Goal: Information Seeking & Learning: Learn about a topic

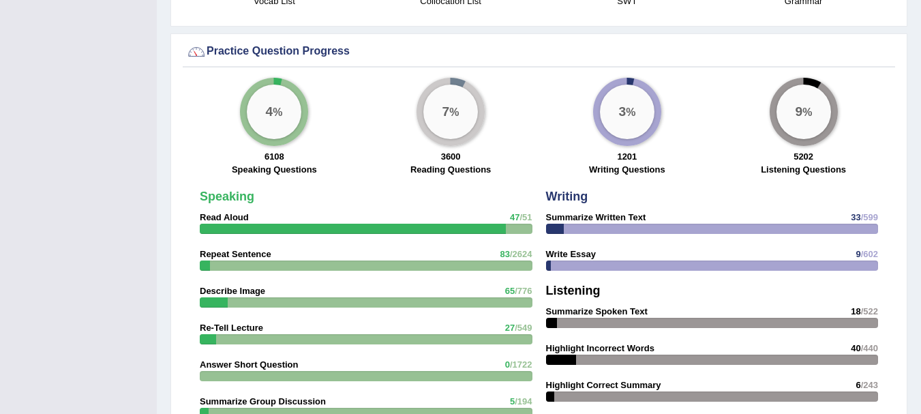
scroll to position [172, 0]
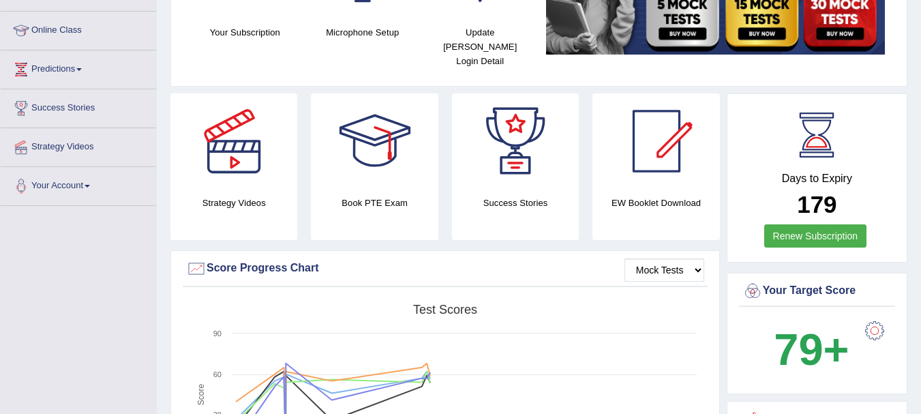
click at [920, 100] on html "Toggle navigation Home Practice Questions Speaking Practice Read Aloud Repeat S…" at bounding box center [460, 35] width 921 height 414
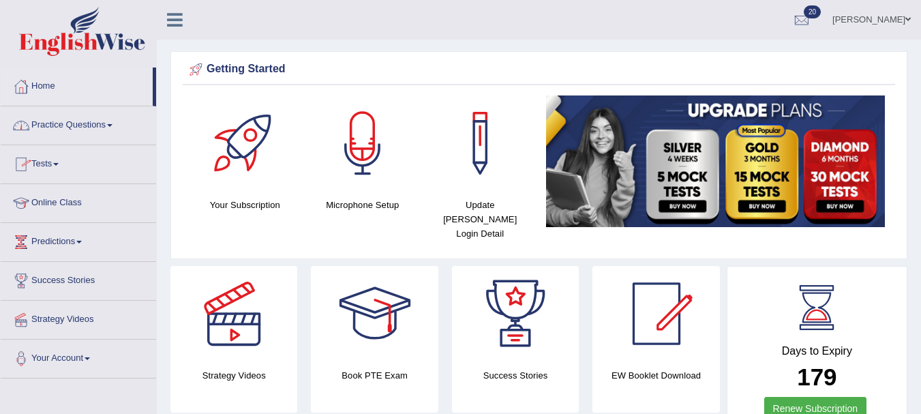
click at [112, 126] on span at bounding box center [109, 125] width 5 height 3
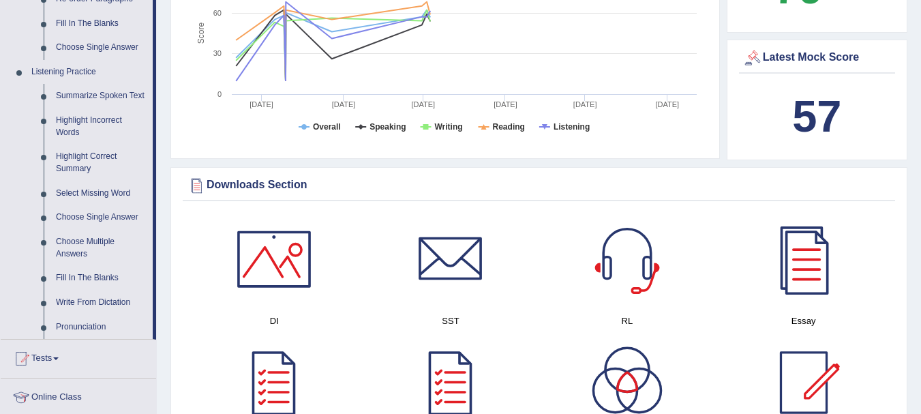
scroll to position [562, 0]
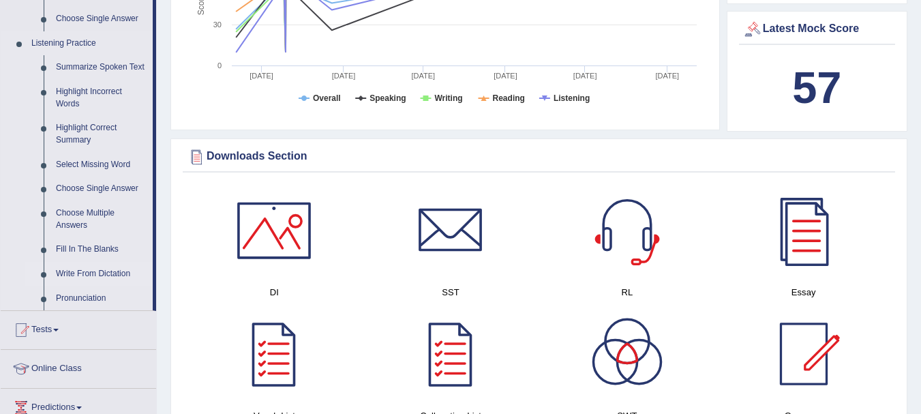
click at [70, 275] on link "Write From Dictation" at bounding box center [101, 274] width 103 height 25
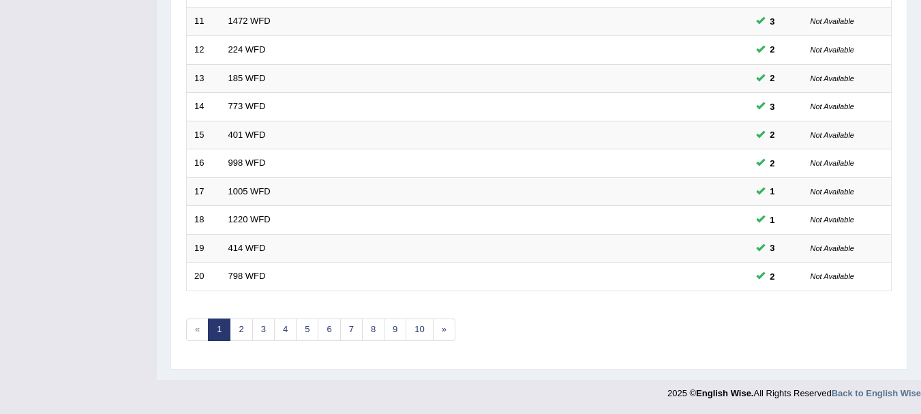
click at [425, 333] on link "10" at bounding box center [418, 329] width 27 height 22
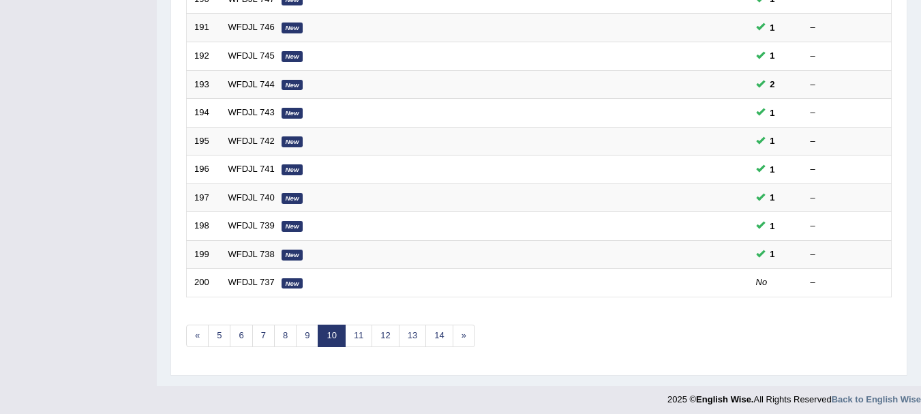
scroll to position [489, 0]
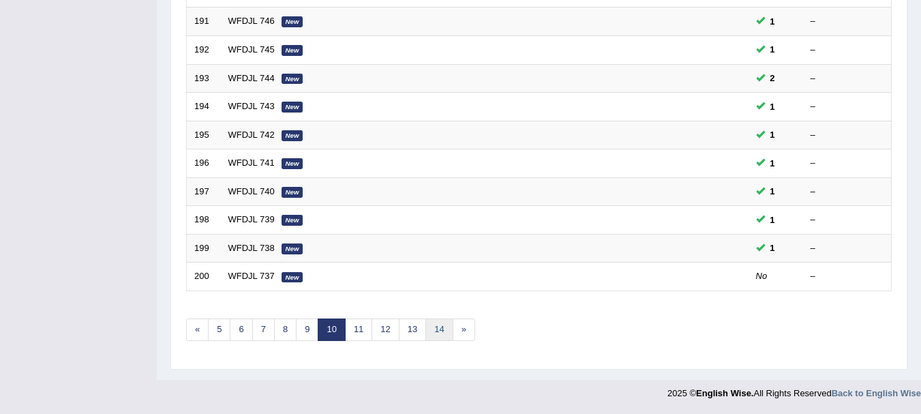
click at [435, 333] on link "14" at bounding box center [438, 329] width 27 height 22
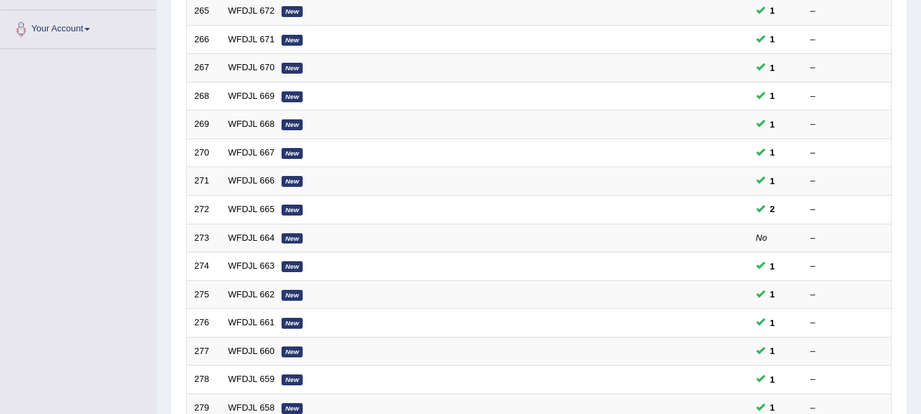
scroll to position [489, 0]
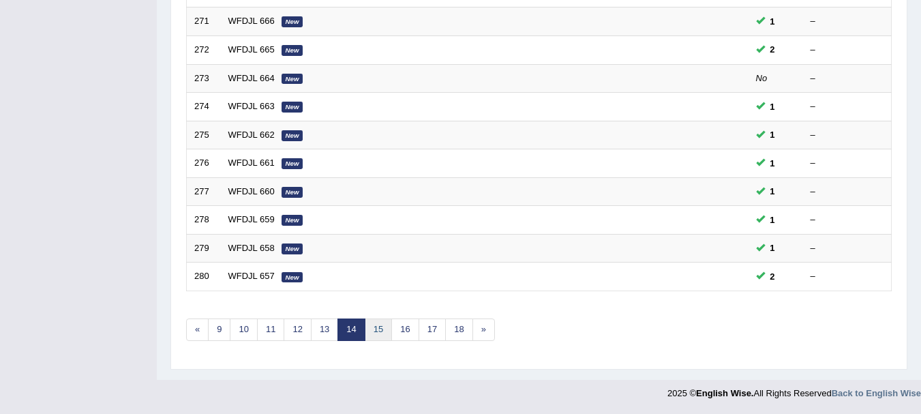
click at [379, 335] on link "15" at bounding box center [378, 329] width 27 height 22
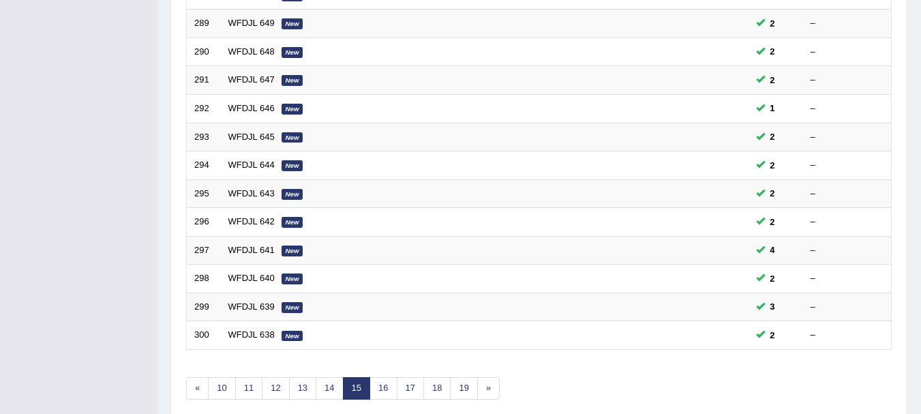
scroll to position [489, 0]
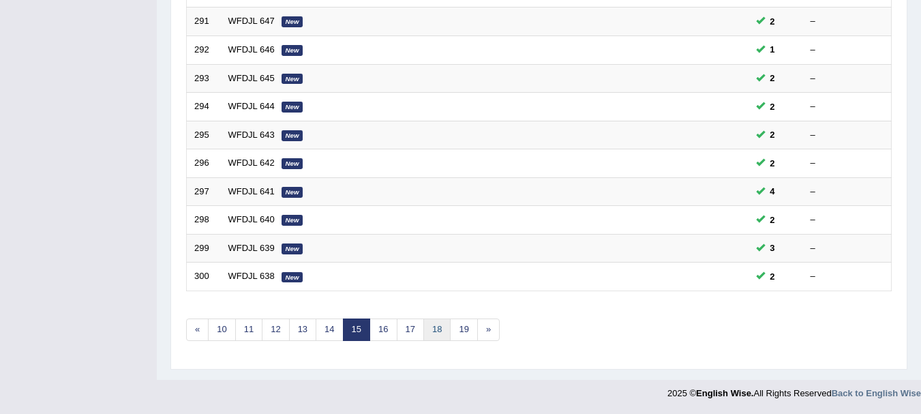
click at [433, 326] on link "18" at bounding box center [436, 329] width 27 height 22
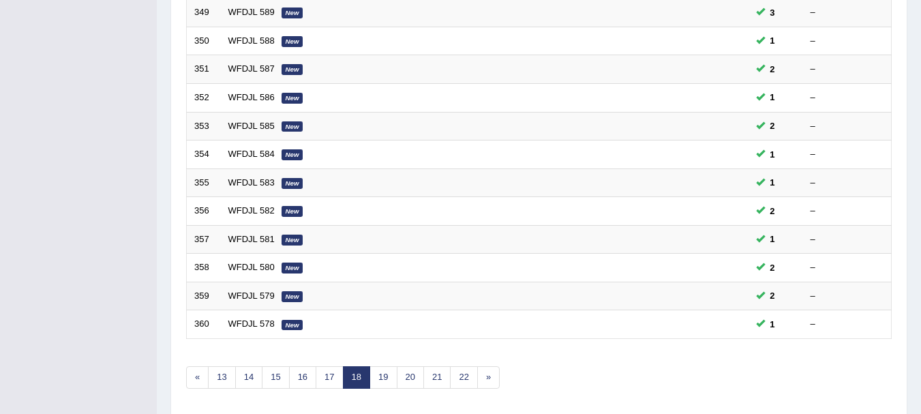
scroll to position [485, 0]
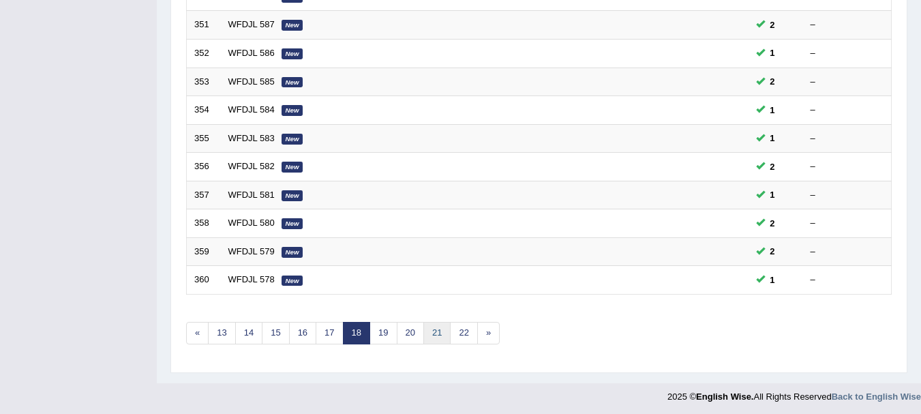
click at [439, 343] on link "21" at bounding box center [436, 333] width 27 height 22
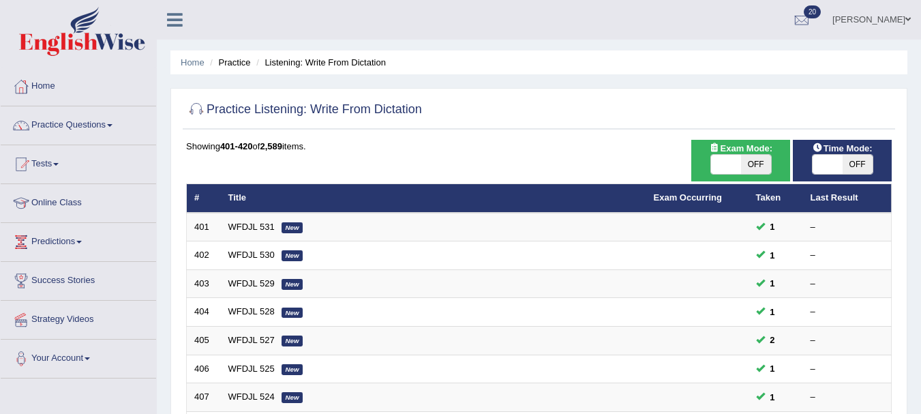
scroll to position [489, 0]
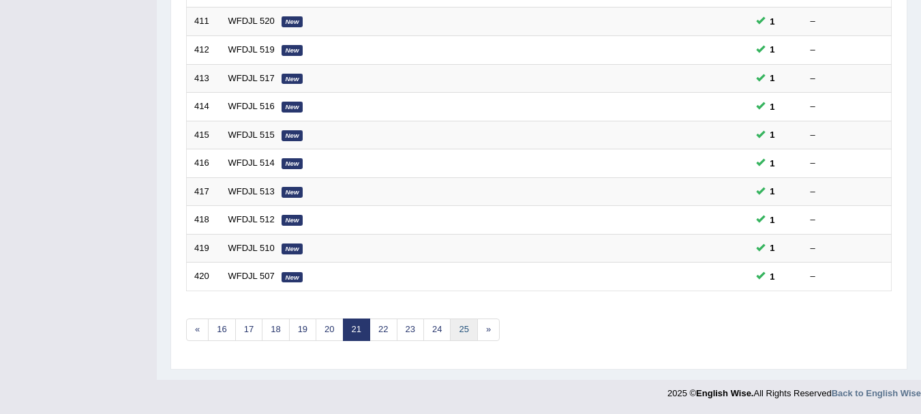
click at [468, 333] on link "25" at bounding box center [463, 329] width 27 height 22
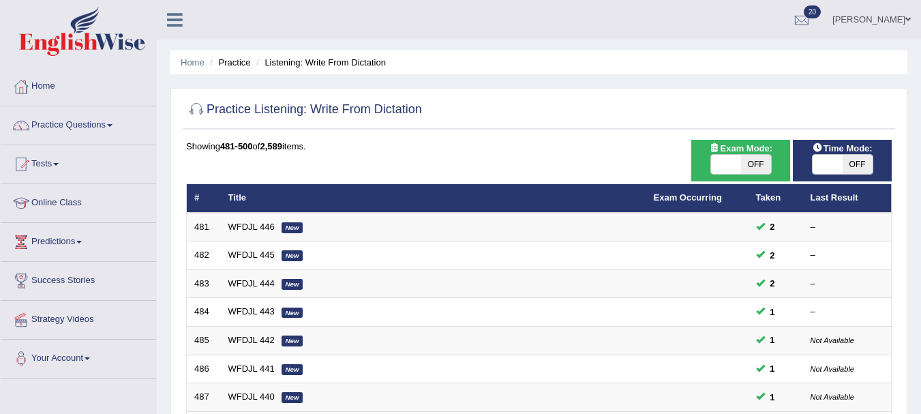
scroll to position [489, 0]
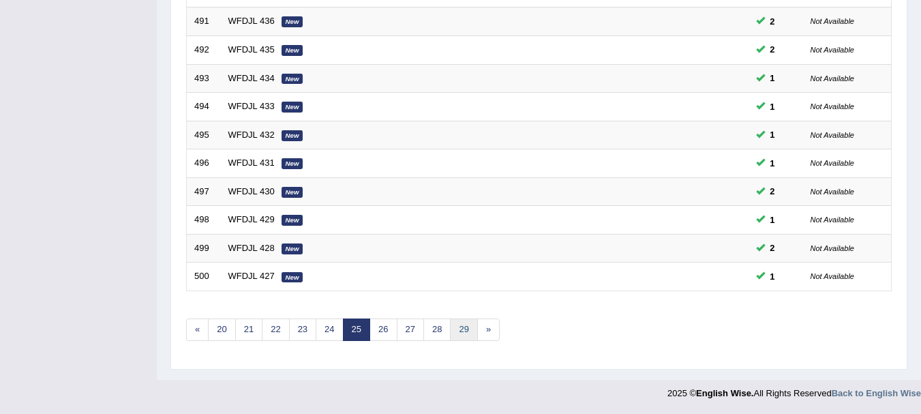
click at [463, 333] on link "29" at bounding box center [463, 329] width 27 height 22
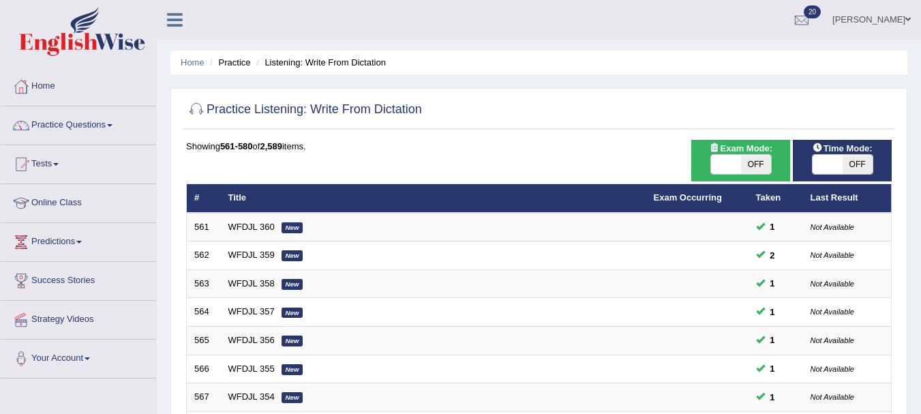
scroll to position [489, 0]
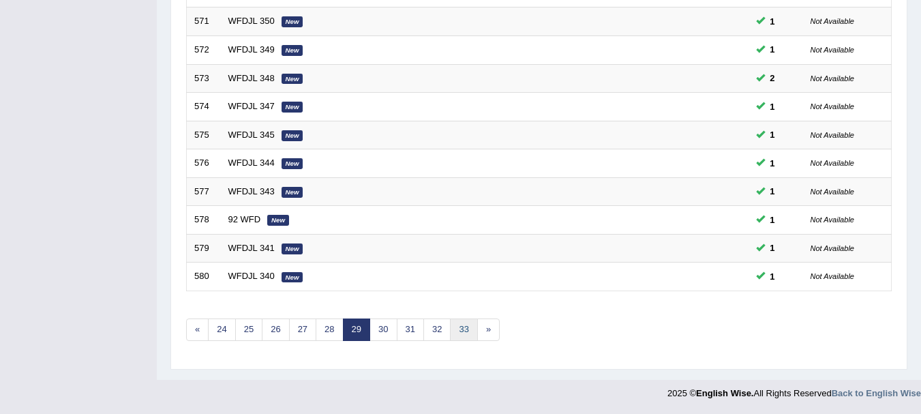
click at [464, 333] on link "33" at bounding box center [463, 329] width 27 height 22
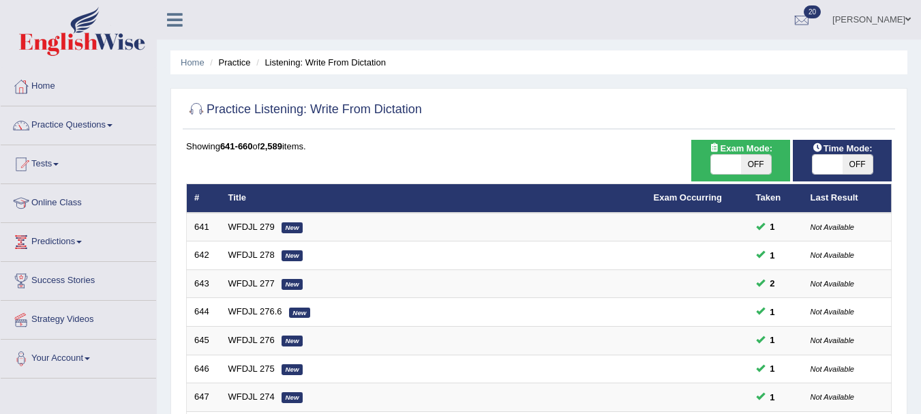
click at [859, 161] on span "OFF" at bounding box center [857, 164] width 30 height 19
checkbox input "true"
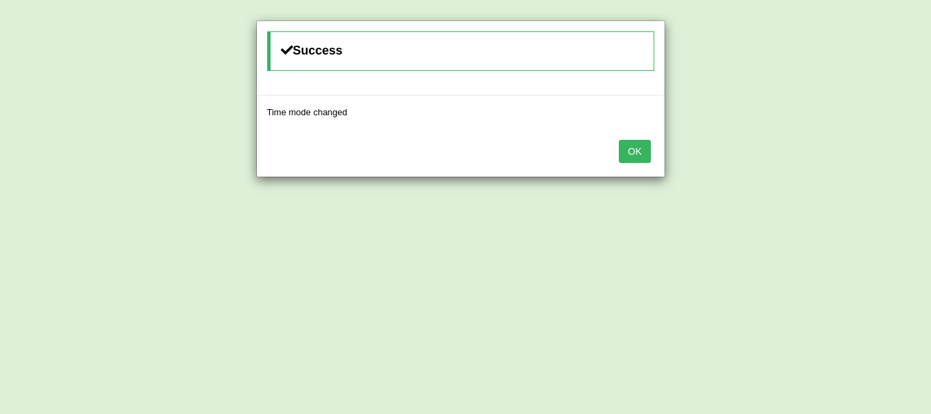
click at [642, 144] on button "OK" at bounding box center [634, 151] width 31 height 23
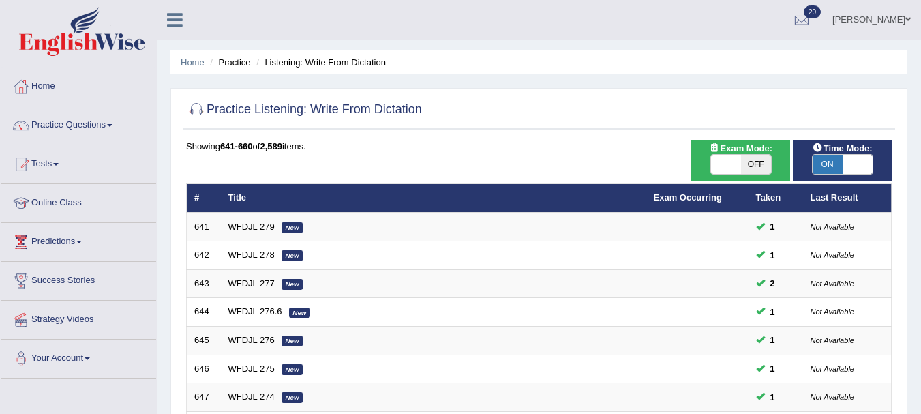
scroll to position [489, 0]
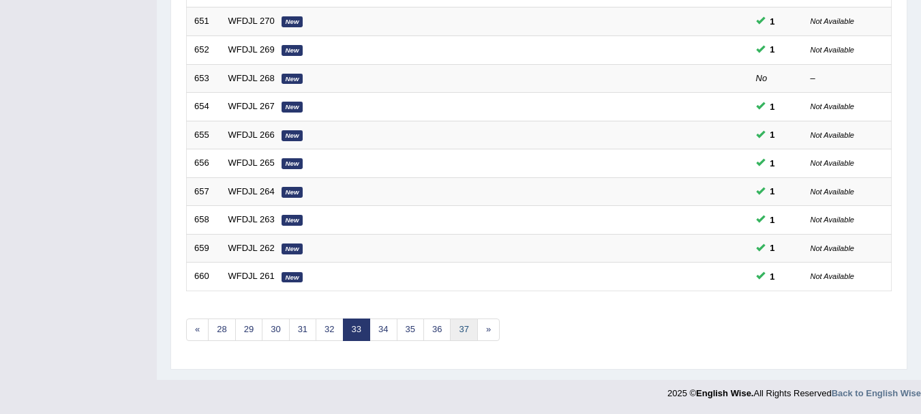
click at [461, 328] on link "37" at bounding box center [463, 329] width 27 height 22
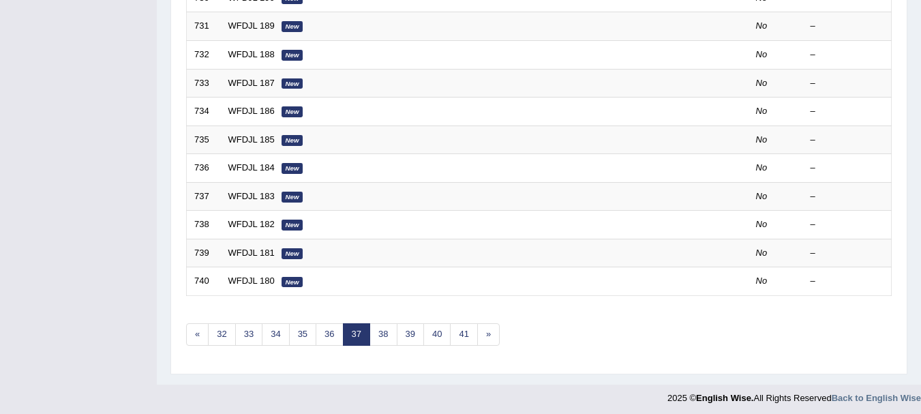
scroll to position [489, 0]
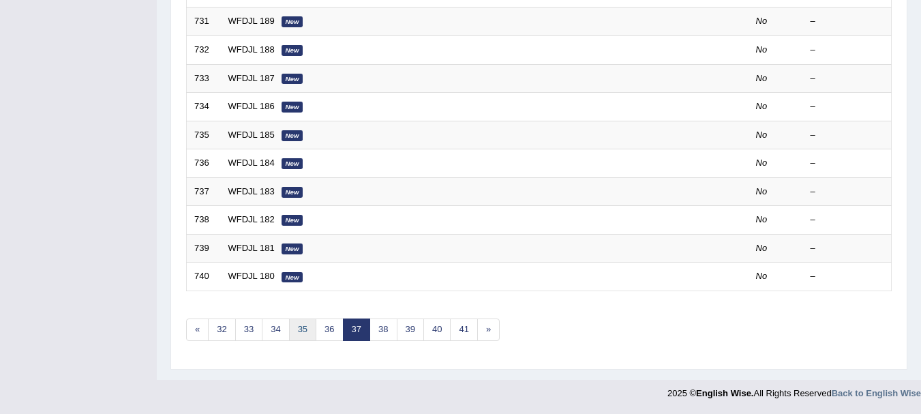
click at [311, 328] on link "35" at bounding box center [302, 329] width 27 height 22
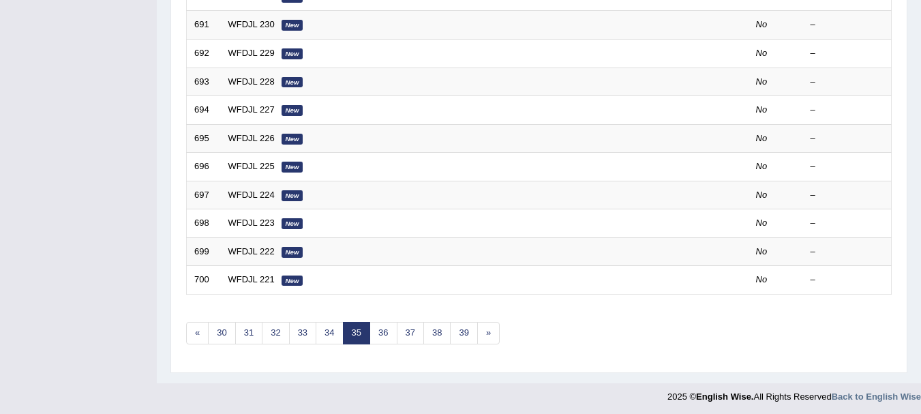
scroll to position [489, 0]
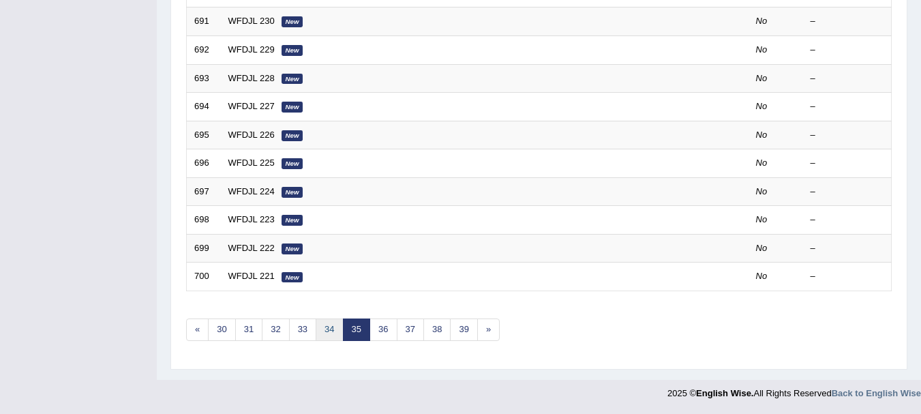
click at [325, 323] on link "34" at bounding box center [329, 329] width 27 height 22
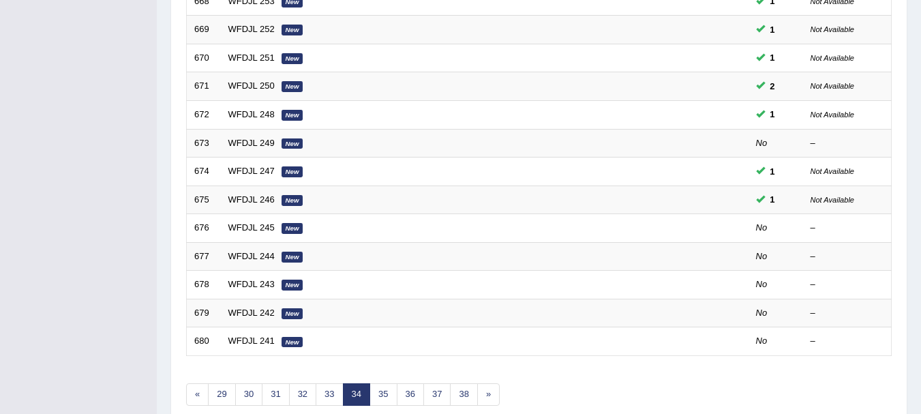
scroll to position [431, 0]
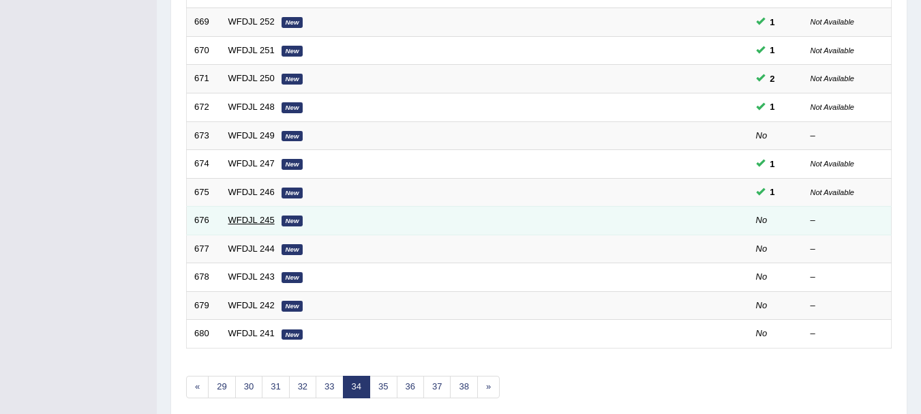
click at [261, 221] on link "WFDJL 245" at bounding box center [251, 220] width 46 height 10
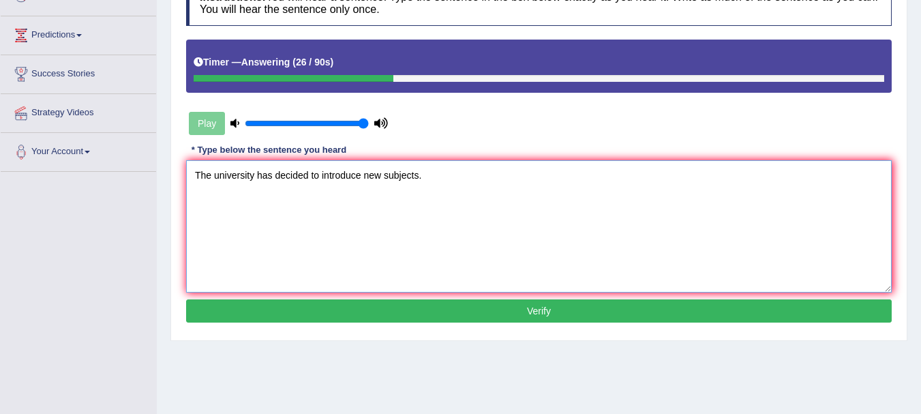
scroll to position [208, 0]
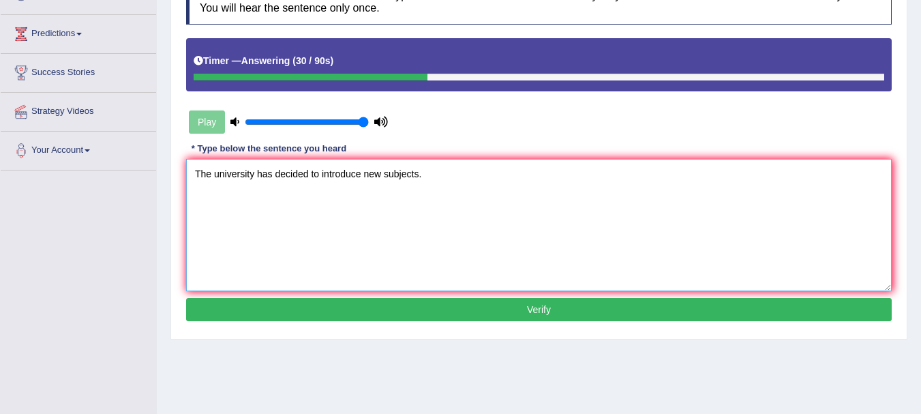
type textarea "The university has decided to introduce new subjects."
click at [844, 309] on button "Verify" at bounding box center [538, 309] width 705 height 23
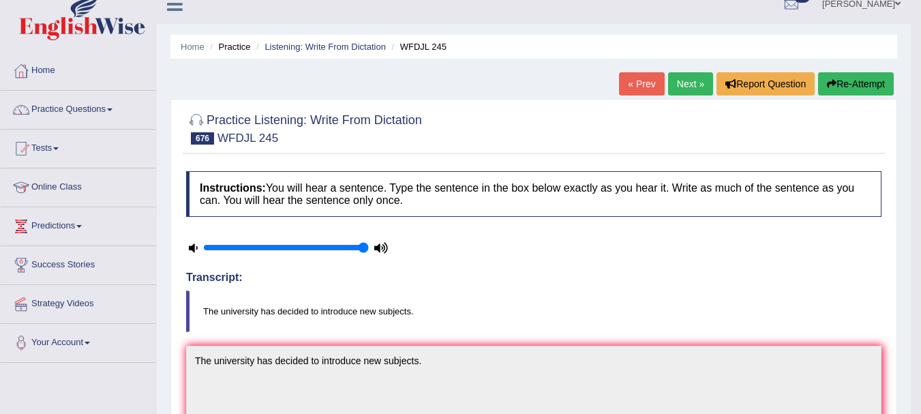
scroll to position [3, 0]
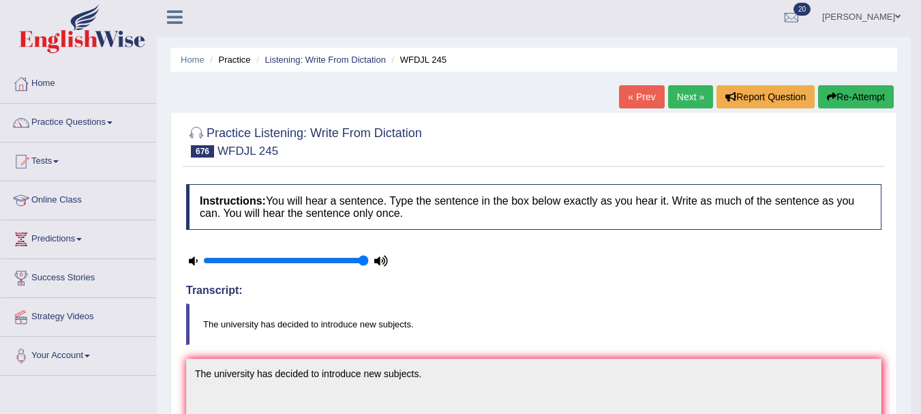
click at [693, 95] on link "Next »" at bounding box center [690, 96] width 45 height 23
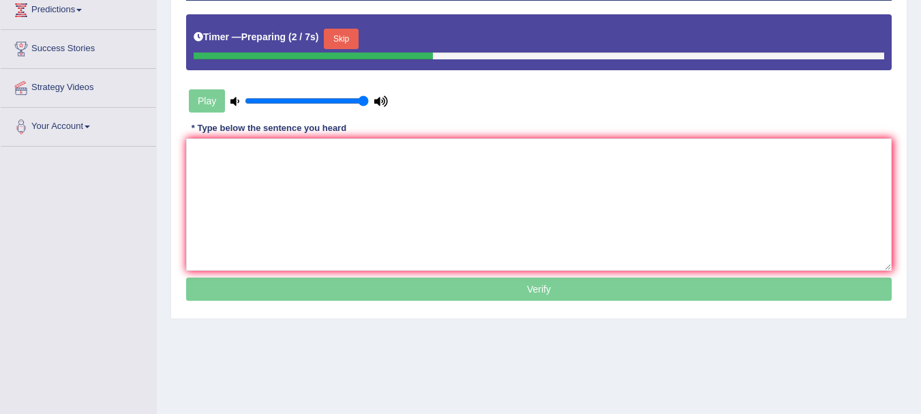
scroll to position [236, 0]
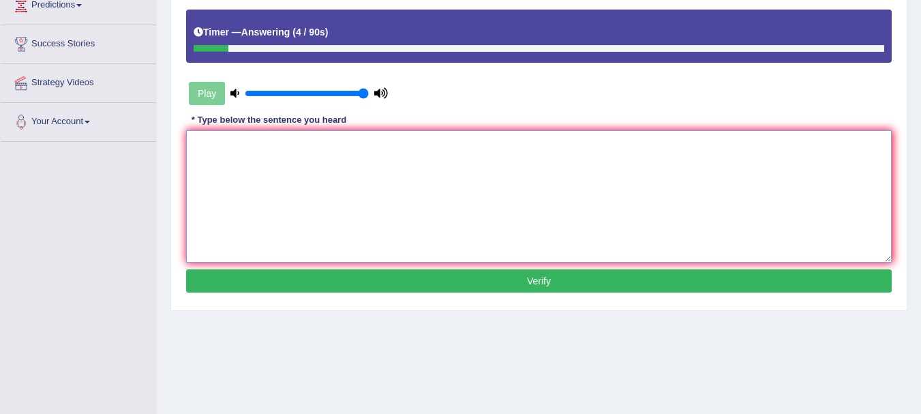
click at [807, 237] on textarea at bounding box center [538, 196] width 705 height 132
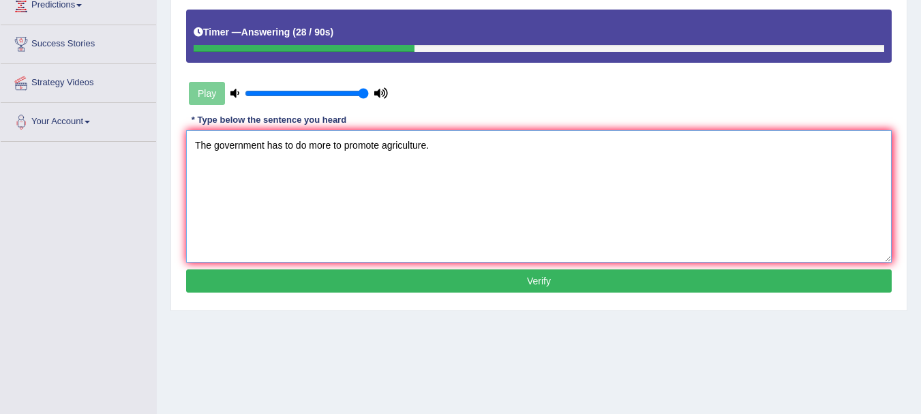
type textarea "The government has to do more to promote agriculture."
click at [696, 279] on button "Verify" at bounding box center [538, 280] width 705 height 23
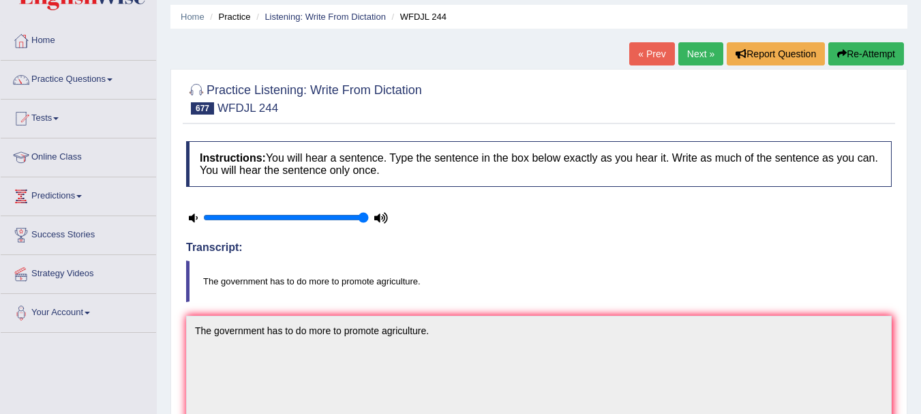
scroll to position [12, 0]
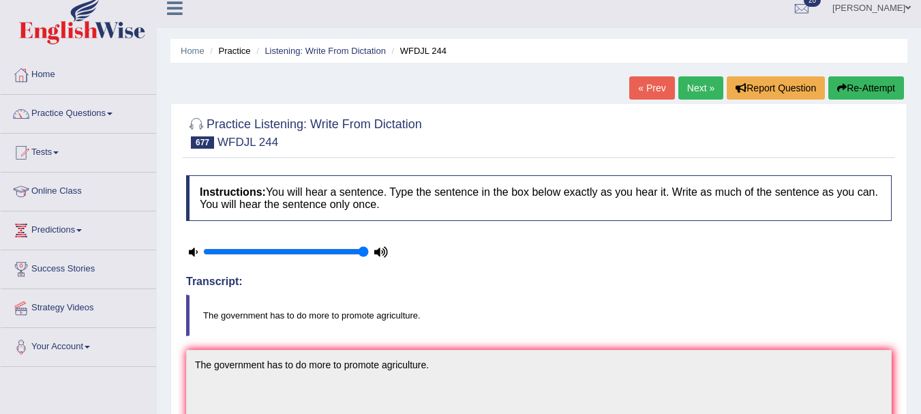
click at [713, 88] on link "Next »" at bounding box center [700, 87] width 45 height 23
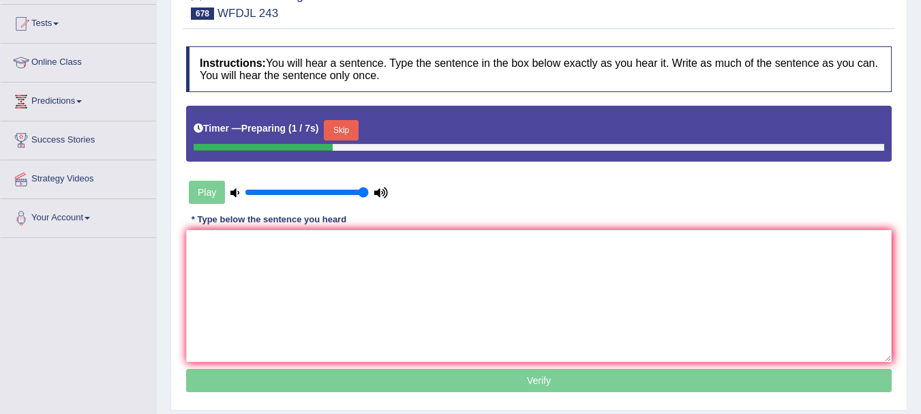
scroll to position [169, 0]
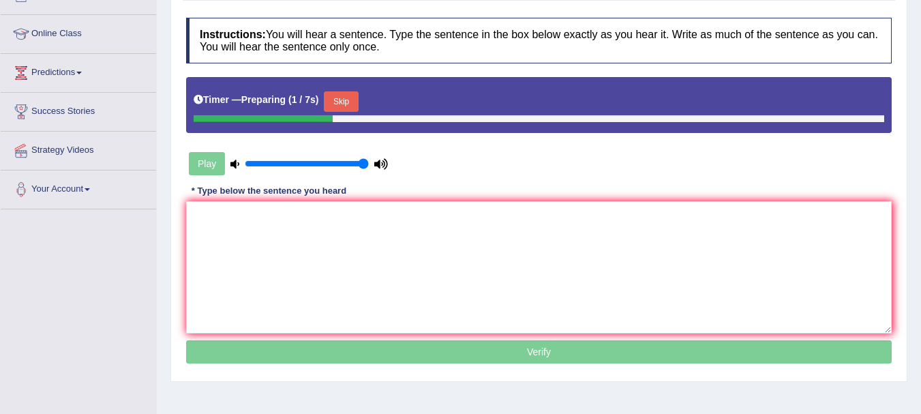
click at [920, 206] on html "Toggle navigation Home Practice Questions Speaking Practice Read Aloud Repeat S…" at bounding box center [460, 38] width 921 height 414
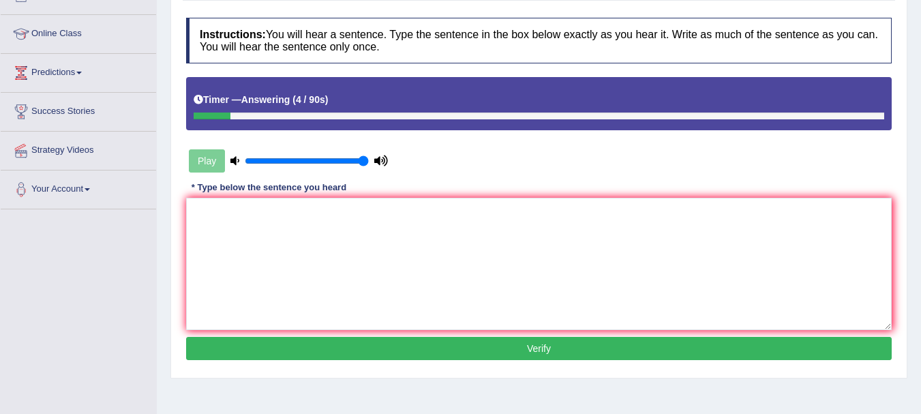
click at [796, 195] on div "Instructions: You will hear a sentence. Type the sentence in the box below exac…" at bounding box center [539, 191] width 712 height 360
click at [797, 200] on textarea at bounding box center [538, 264] width 705 height 132
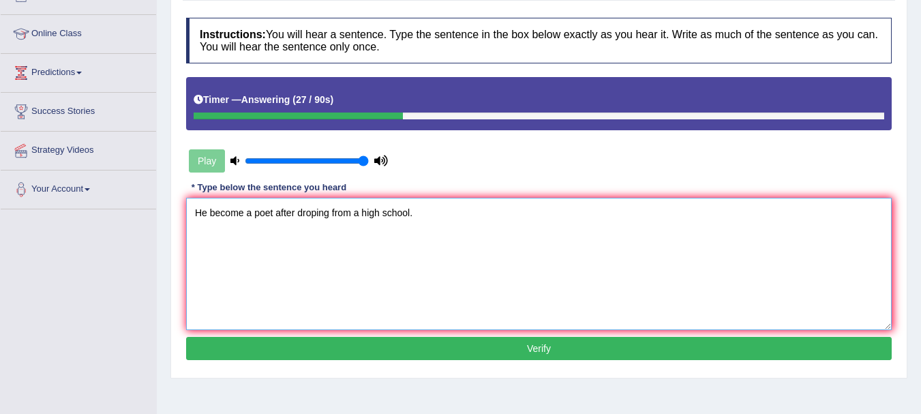
click at [230, 211] on textarea "He become a poet after droping from a high school." at bounding box center [538, 264] width 705 height 132
click at [382, 209] on textarea "He became a poet after droping from a high school." at bounding box center [538, 264] width 705 height 132
click at [357, 215] on textarea "He became a poet after droping from a high school." at bounding box center [538, 264] width 705 height 132
click at [316, 216] on textarea "He became a poet after droping from the high school." at bounding box center [538, 264] width 705 height 132
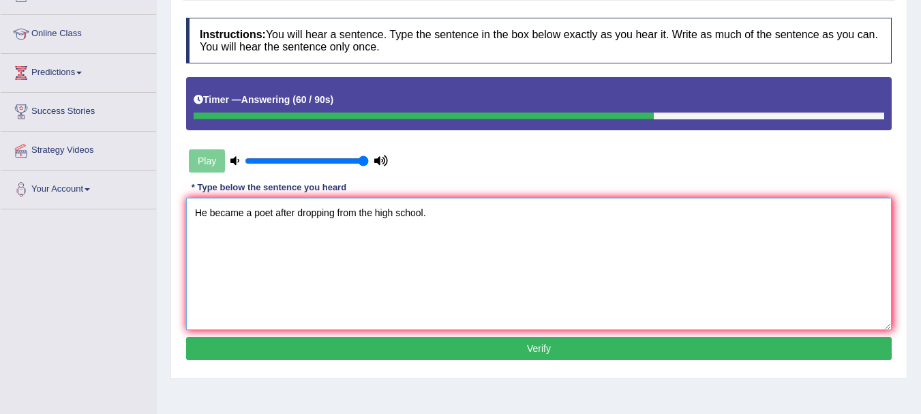
click at [371, 218] on textarea "He became a poet after dropping from the high school." at bounding box center [538, 264] width 705 height 132
type textarea "He became a poet after dropping from a high school."
click at [673, 355] on button "Verify" at bounding box center [538, 348] width 705 height 23
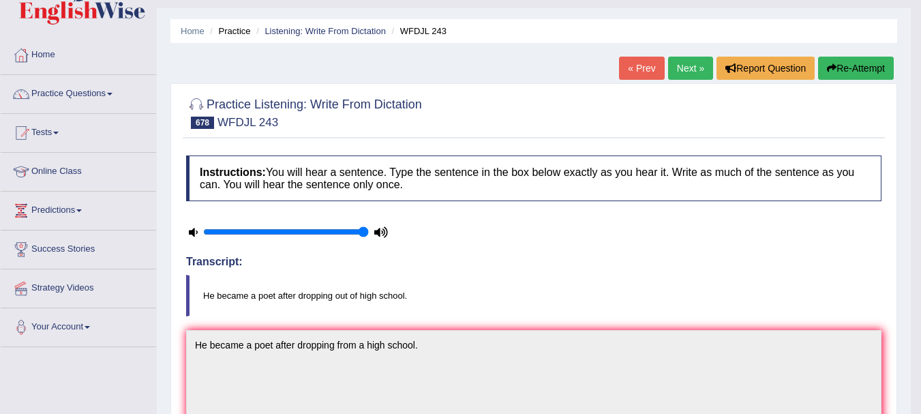
scroll to position [14, 0]
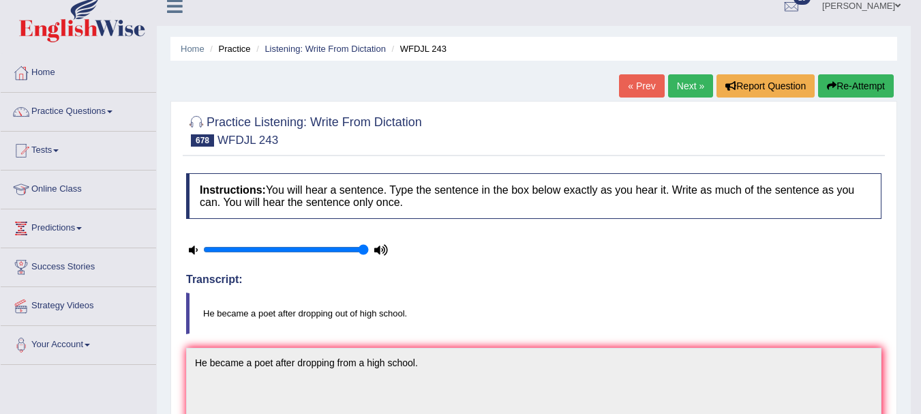
click at [696, 83] on link "Next »" at bounding box center [690, 85] width 45 height 23
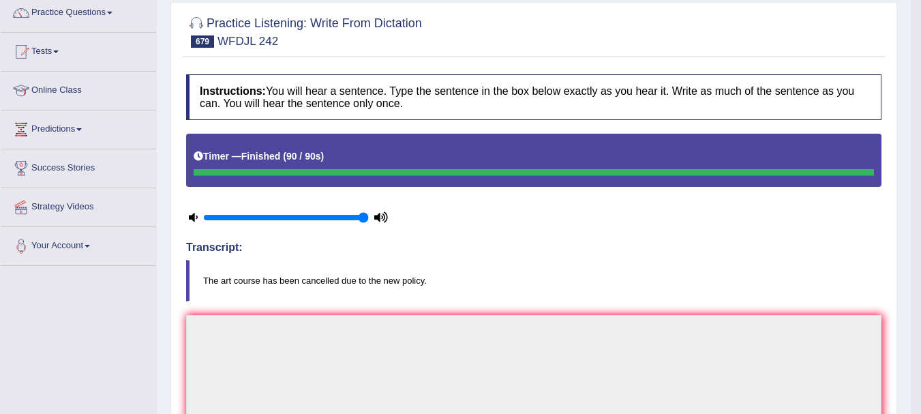
scroll to position [111, 0]
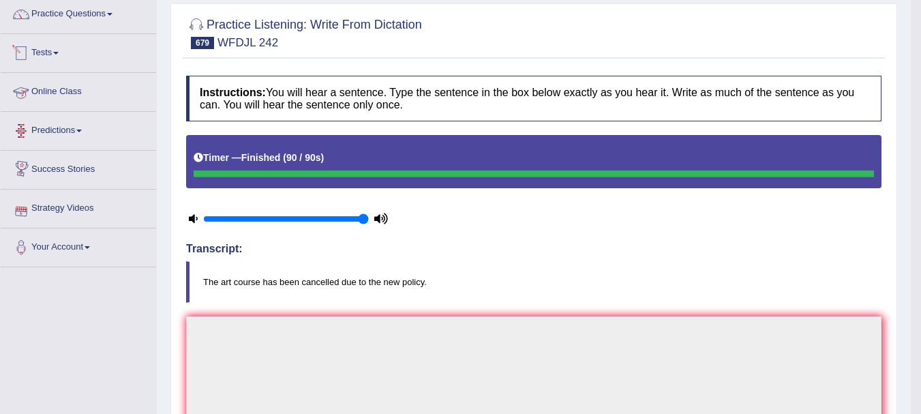
click at [60, 55] on link "Tests" at bounding box center [78, 51] width 155 height 34
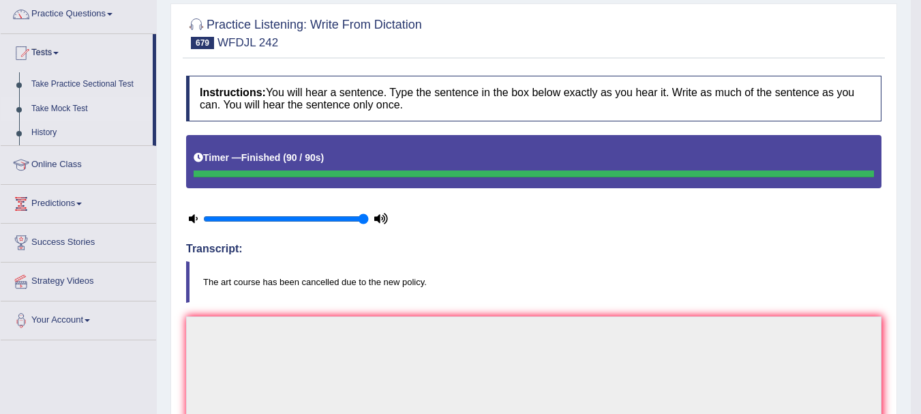
click at [79, 106] on link "Take Mock Test" at bounding box center [88, 109] width 127 height 25
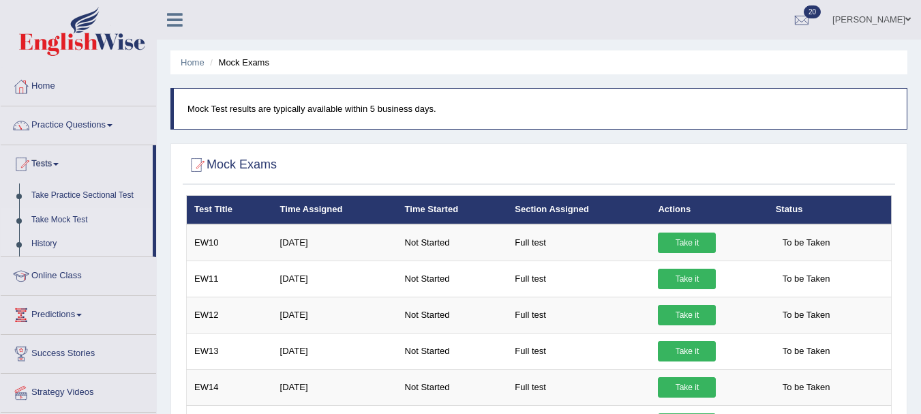
click at [56, 249] on link "History" at bounding box center [88, 244] width 127 height 25
